Goal: Task Accomplishment & Management: Manage account settings

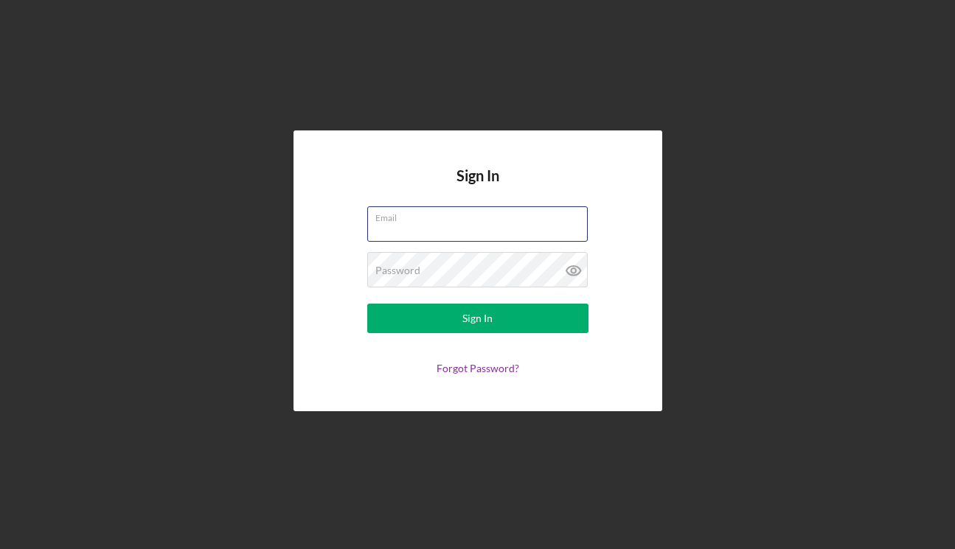
type input "[EMAIL_ADDRESS][DOMAIN_NAME]"
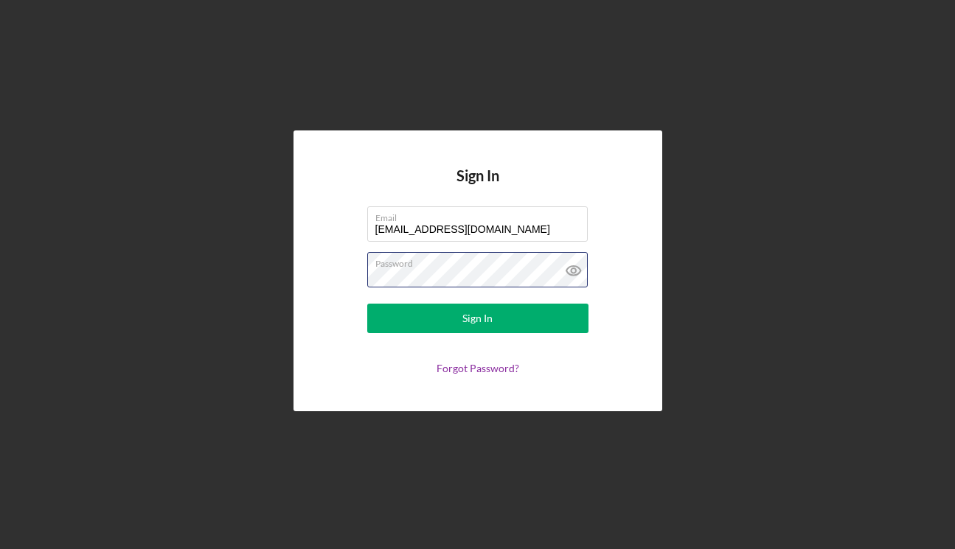
click at [477, 318] on button "Sign In" at bounding box center [477, 318] width 221 height 29
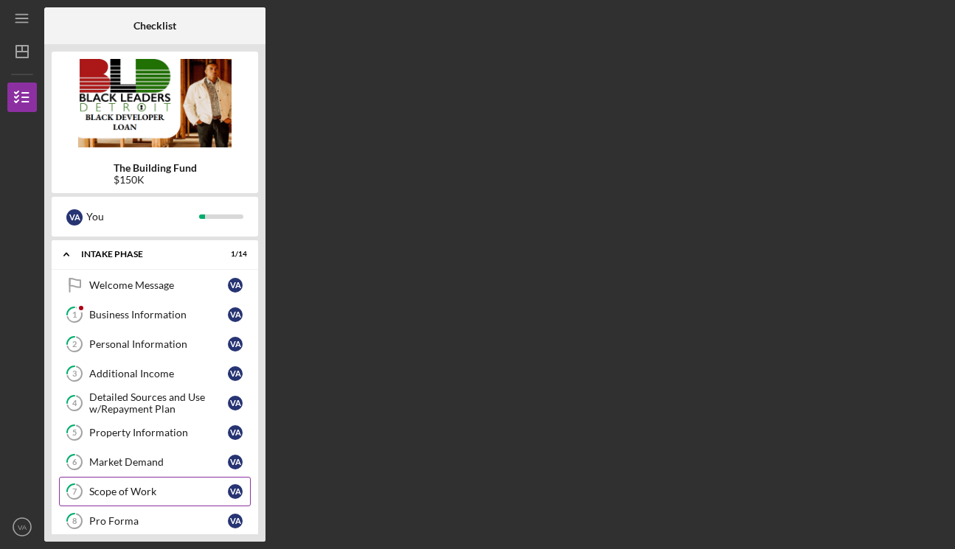
click at [118, 487] on div "Scope of Work" at bounding box center [158, 492] width 139 height 12
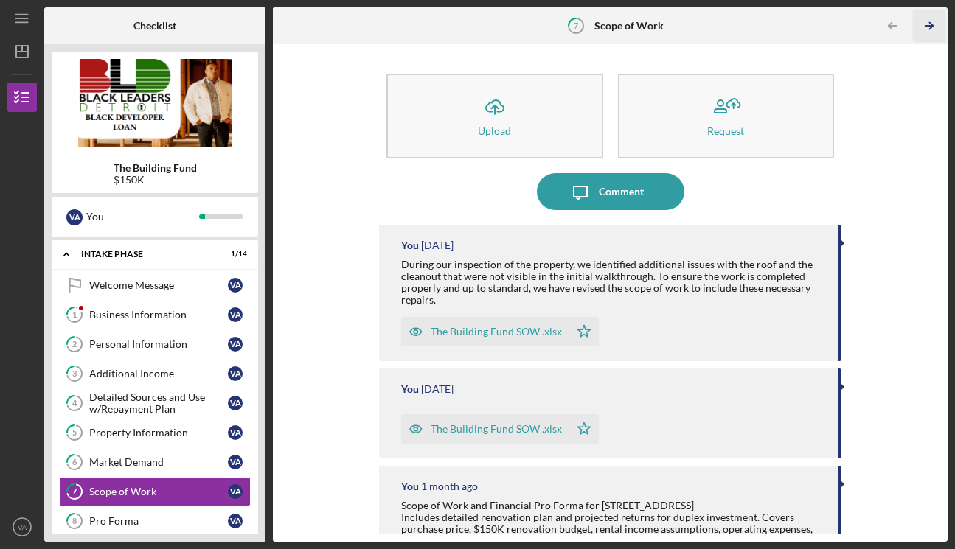
click at [930, 23] on polyline "button" at bounding box center [931, 26] width 4 height 7
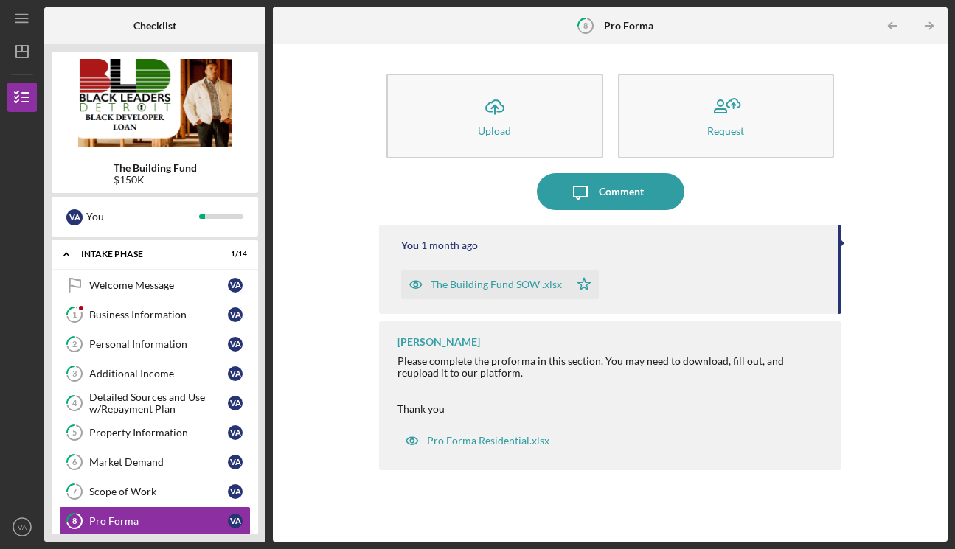
click at [930, 23] on polyline "button" at bounding box center [931, 26] width 4 height 7
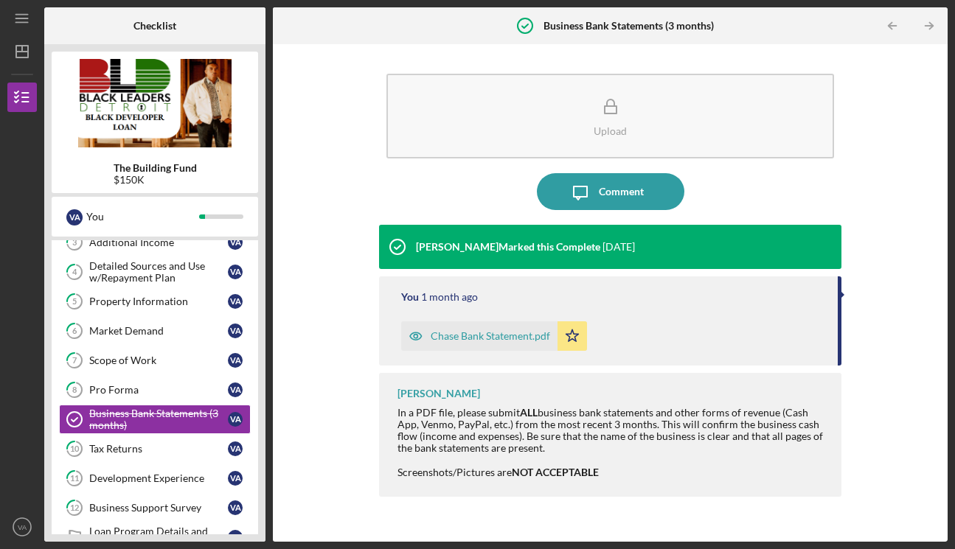
scroll to position [164, 0]
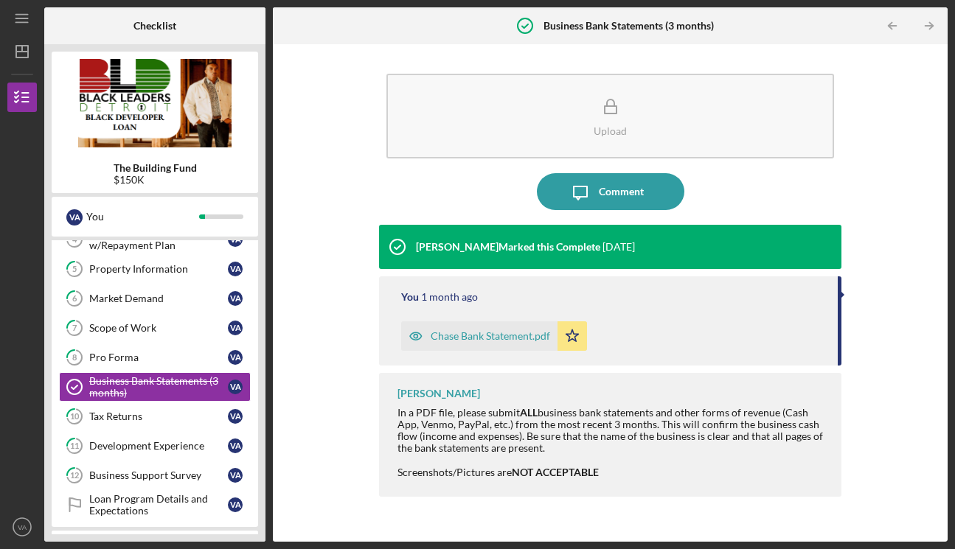
click at [930, 23] on polyline "button" at bounding box center [931, 26] width 4 height 7
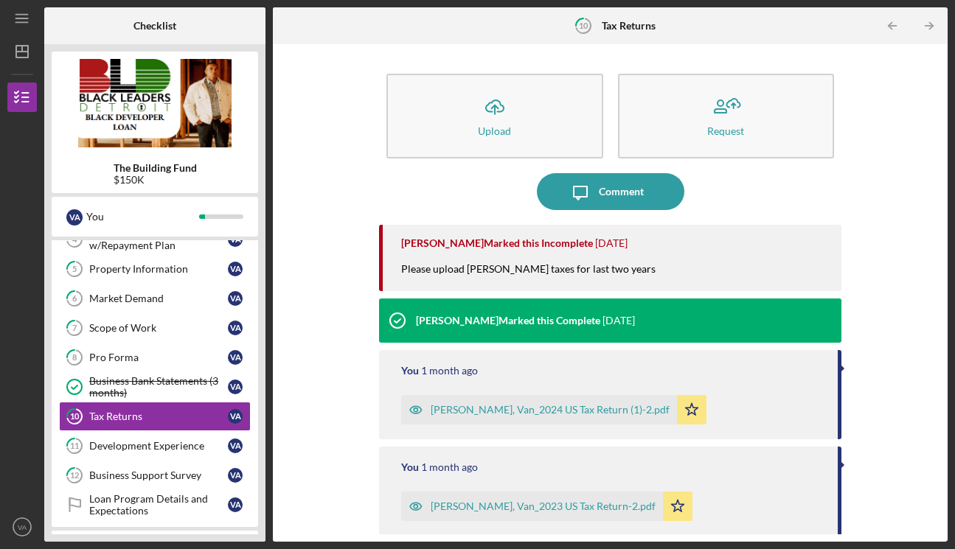
click at [930, 23] on polyline "button" at bounding box center [931, 26] width 4 height 7
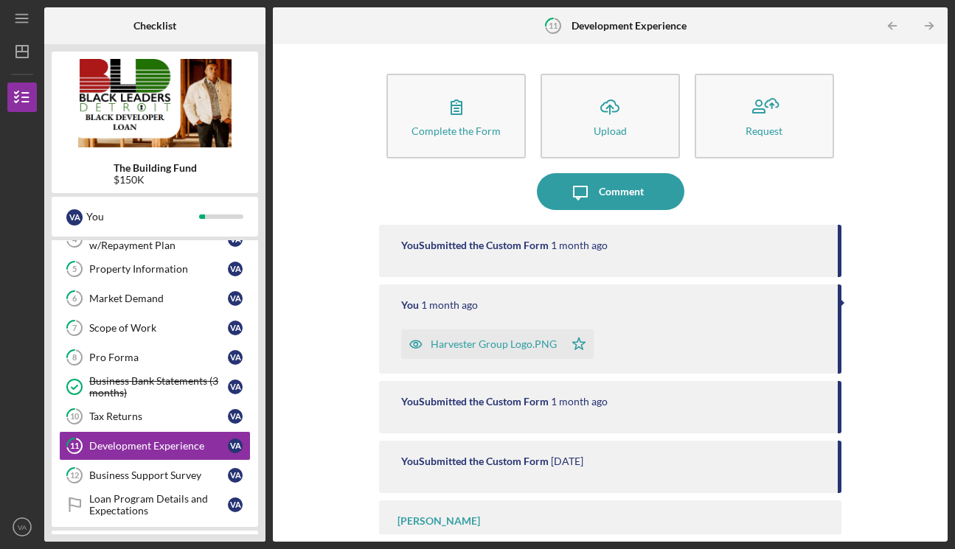
click at [930, 23] on polyline "button" at bounding box center [931, 26] width 4 height 7
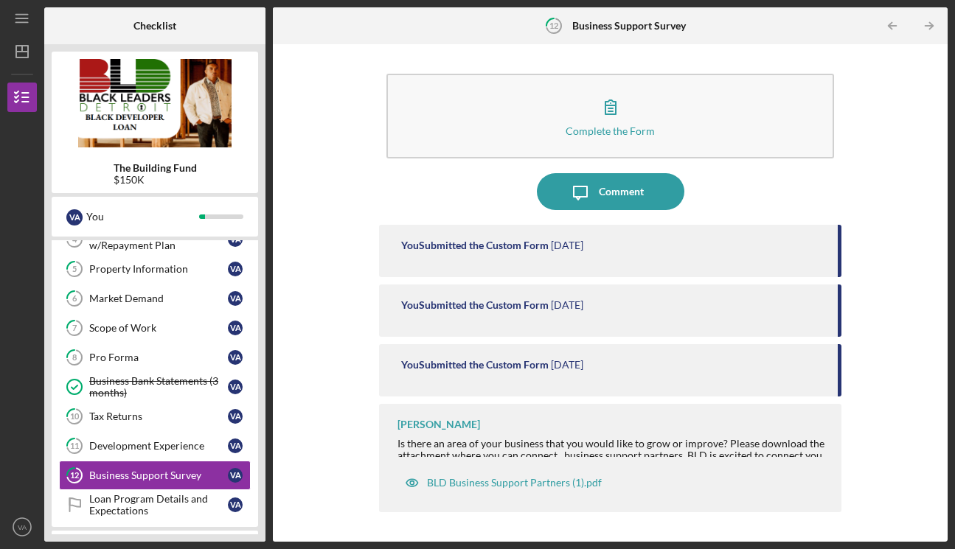
click at [930, 23] on polyline "button" at bounding box center [931, 26] width 4 height 7
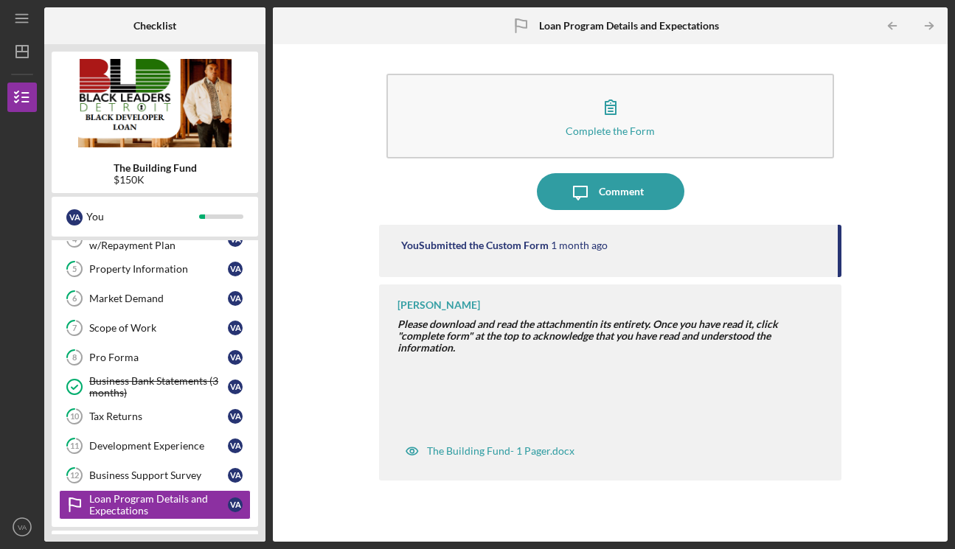
click at [930, 23] on polyline "button" at bounding box center [931, 26] width 4 height 7
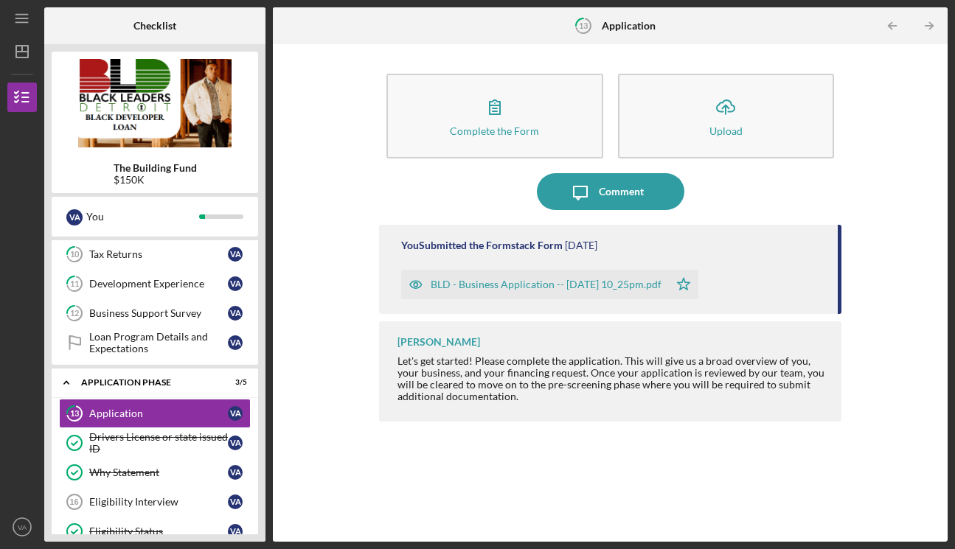
scroll to position [352, 0]
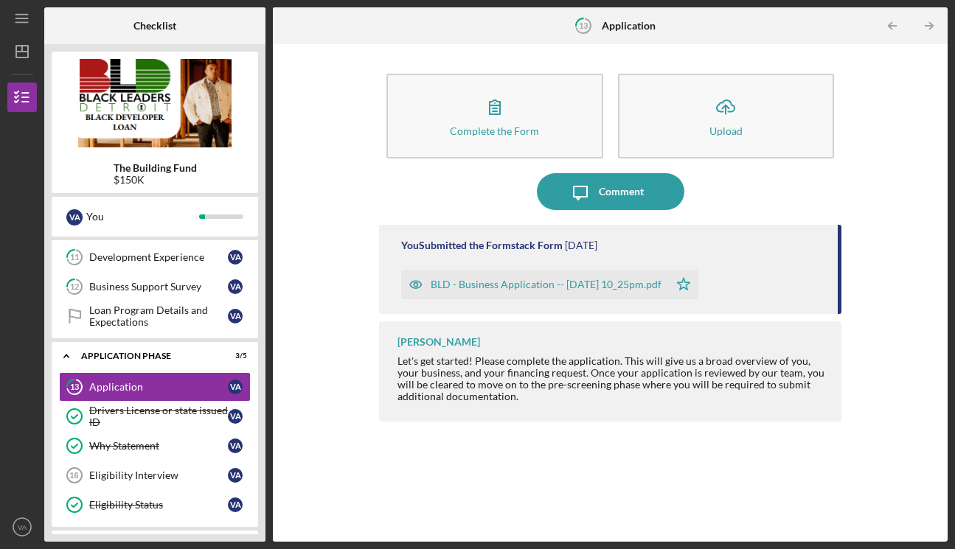
click at [930, 23] on polyline "button" at bounding box center [931, 26] width 4 height 7
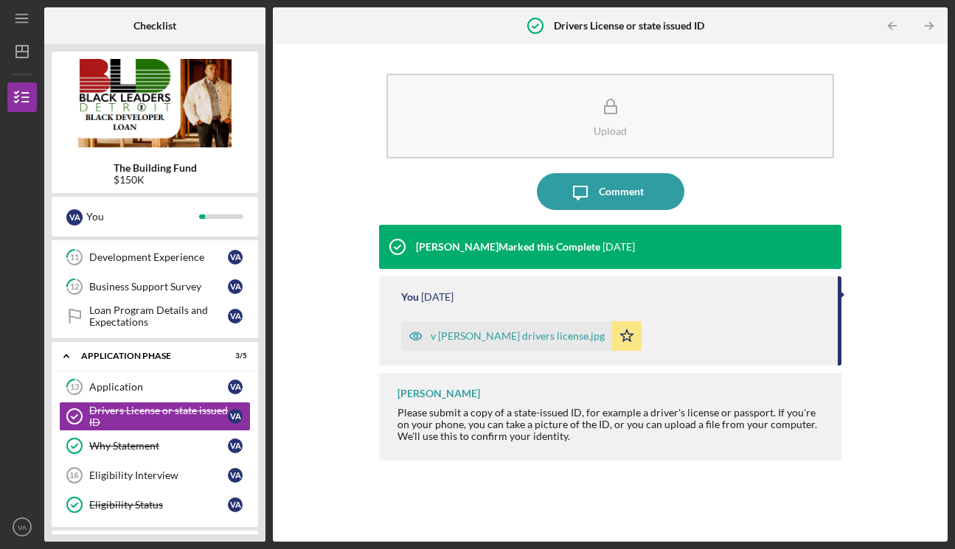
click at [930, 23] on polyline "button" at bounding box center [931, 26] width 4 height 7
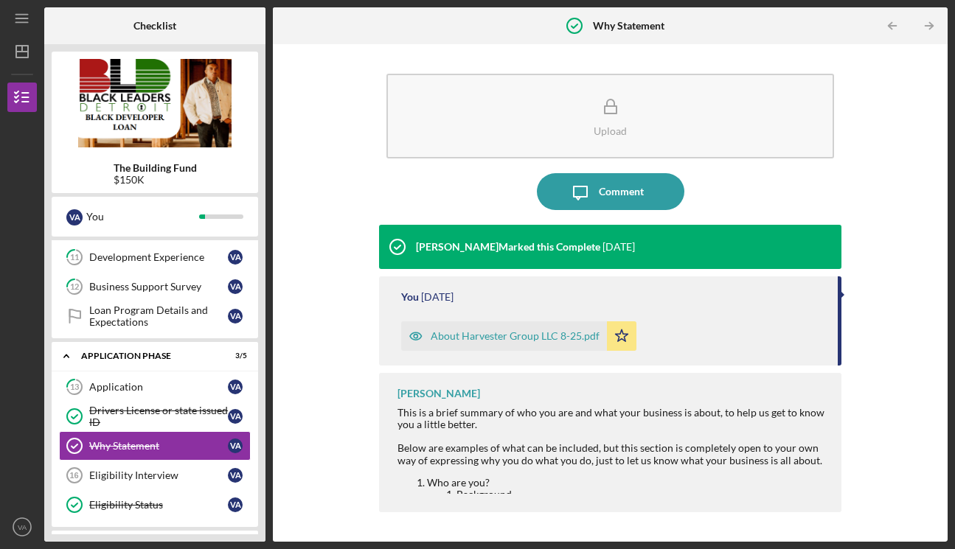
click at [930, 23] on polyline "button" at bounding box center [931, 26] width 4 height 7
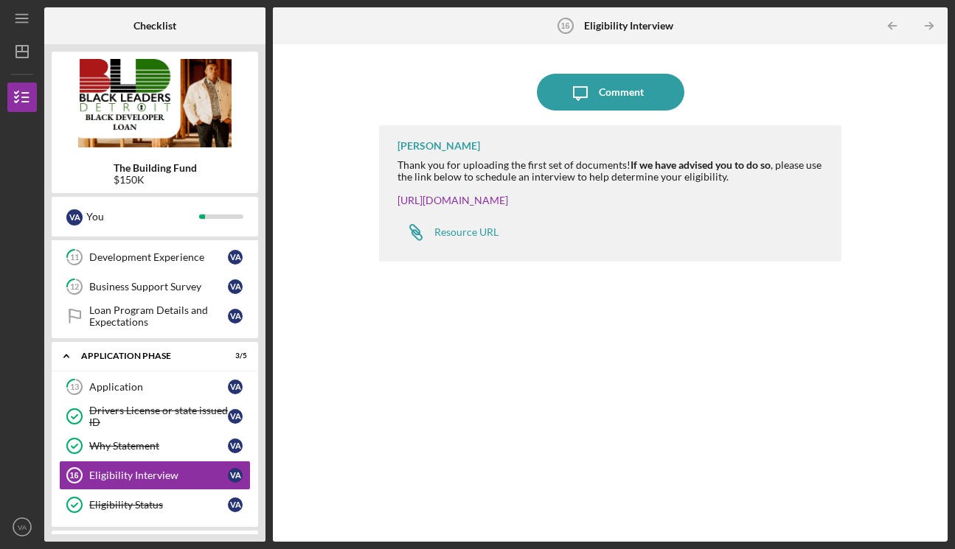
click at [930, 23] on polyline "button" at bounding box center [931, 26] width 4 height 7
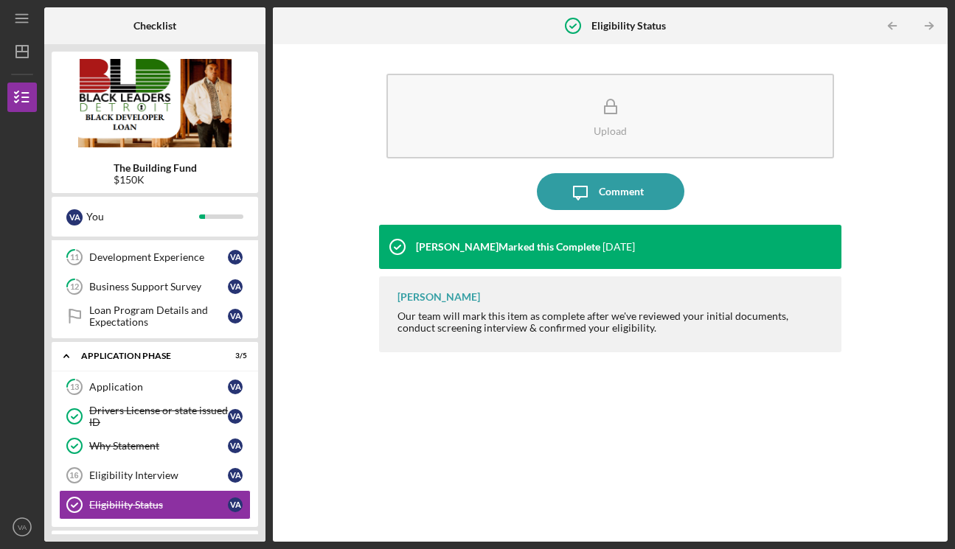
click at [930, 23] on polyline "button" at bounding box center [931, 26] width 4 height 7
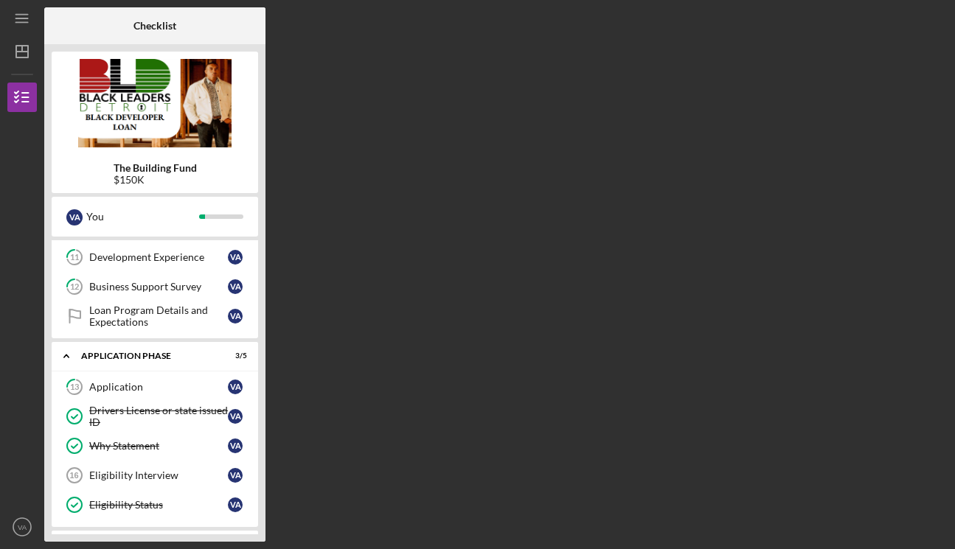
scroll to position [541, 0]
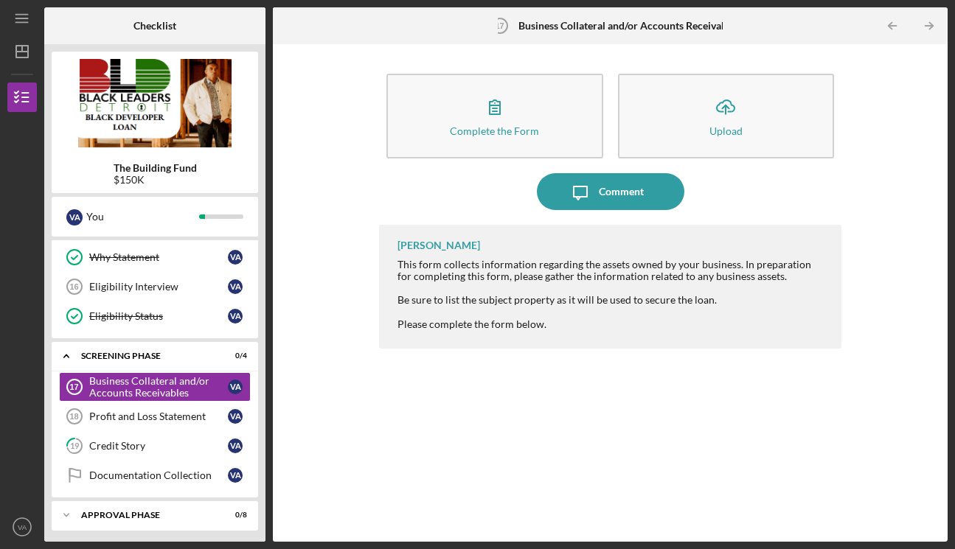
click at [930, 23] on polyline "button" at bounding box center [931, 26] width 4 height 7
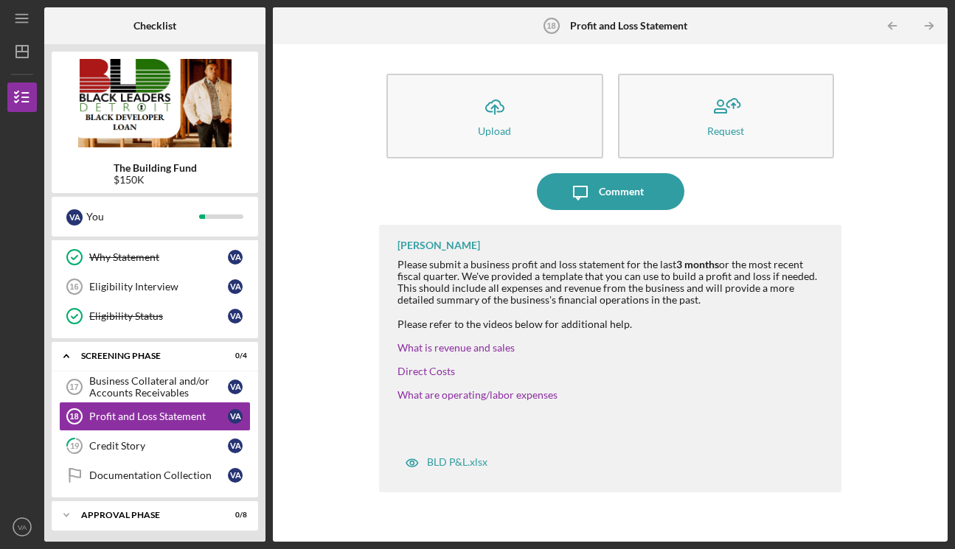
click at [930, 23] on polyline "button" at bounding box center [931, 26] width 4 height 7
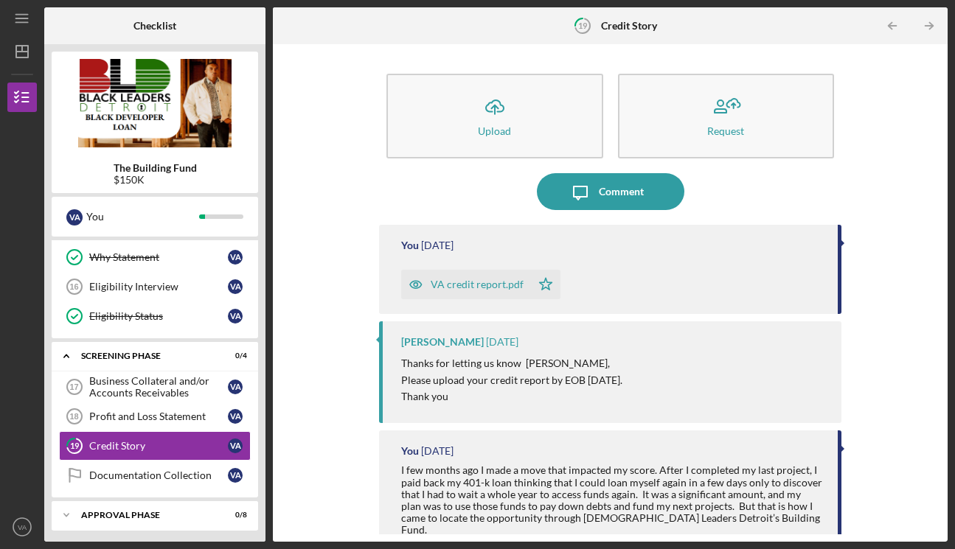
click at [930, 23] on polyline "button" at bounding box center [931, 26] width 4 height 7
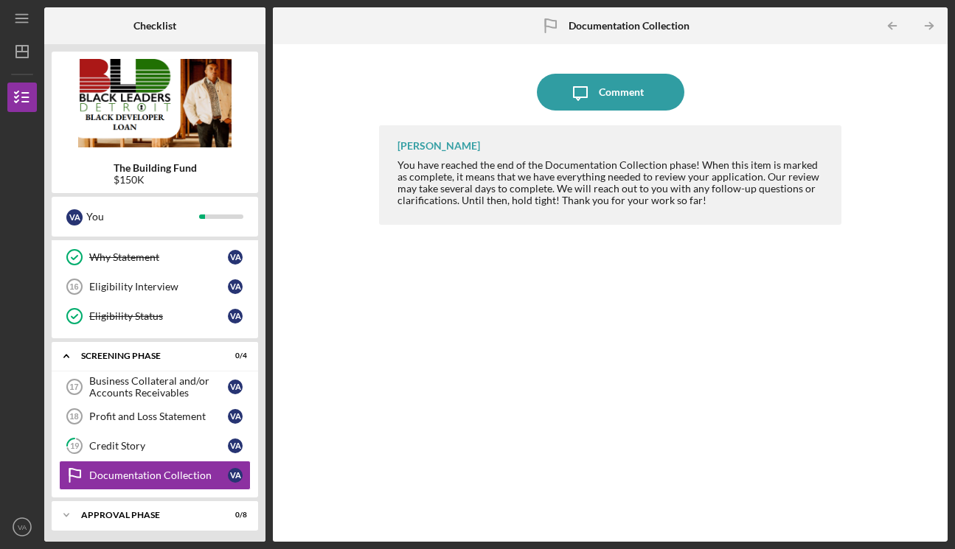
click at [930, 23] on polyline "button" at bounding box center [931, 26] width 4 height 7
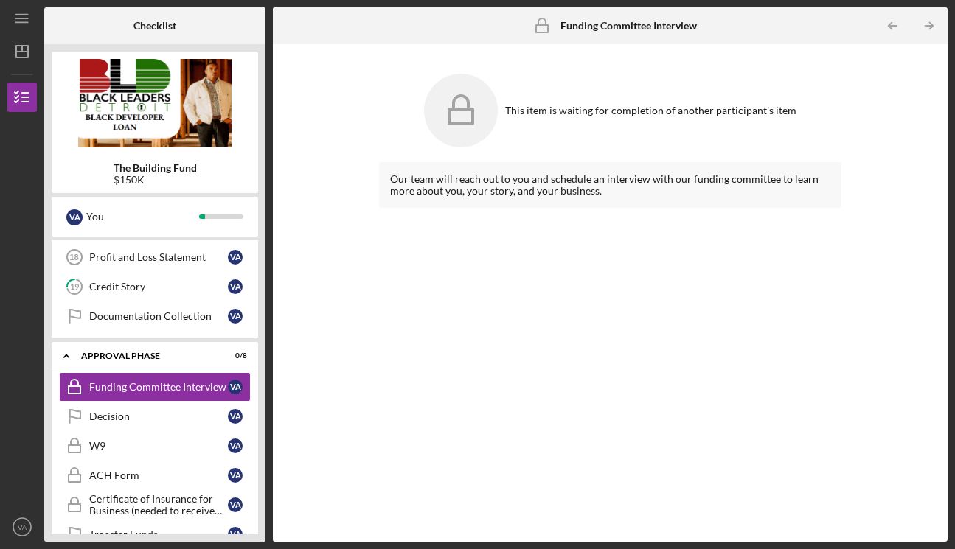
scroll to position [700, 0]
